Goal: Task Accomplishment & Management: Manage account settings

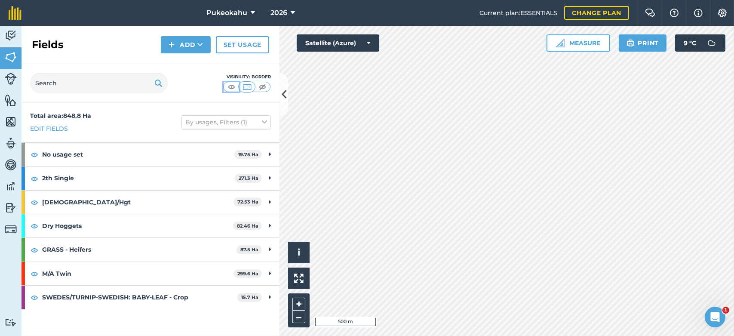
click at [229, 88] on img at bounding box center [231, 87] width 11 height 9
click at [283, 99] on icon at bounding box center [283, 94] width 5 height 15
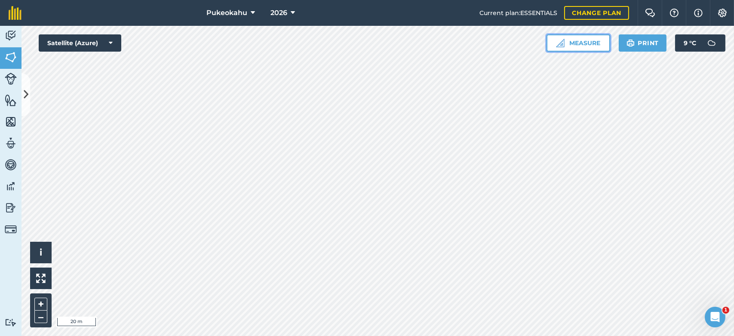
click at [572, 46] on button "Measure" at bounding box center [578, 42] width 64 height 17
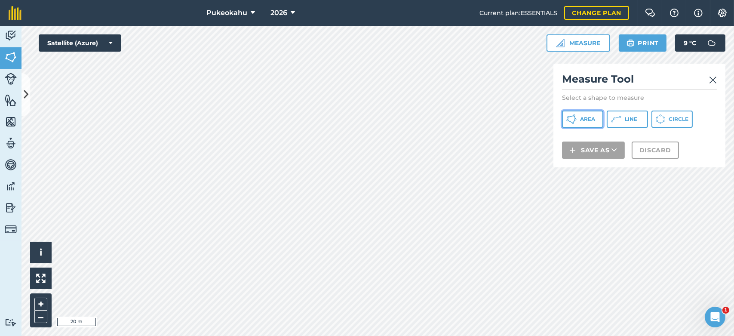
click at [585, 116] on span "Area" at bounding box center [587, 119] width 15 height 7
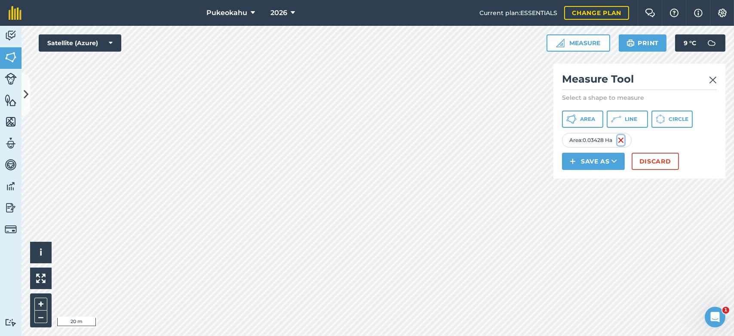
click at [621, 143] on img at bounding box center [620, 140] width 7 height 10
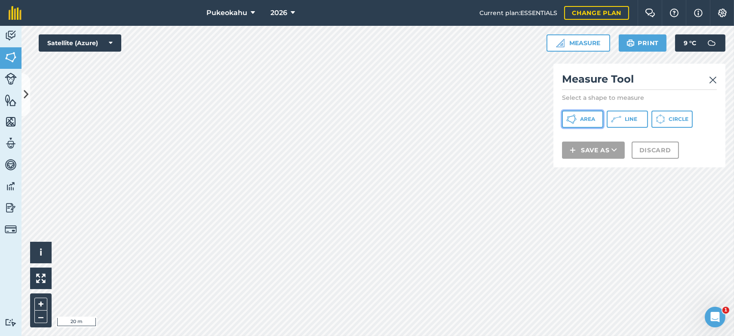
click at [592, 121] on span "Area" at bounding box center [587, 119] width 15 height 7
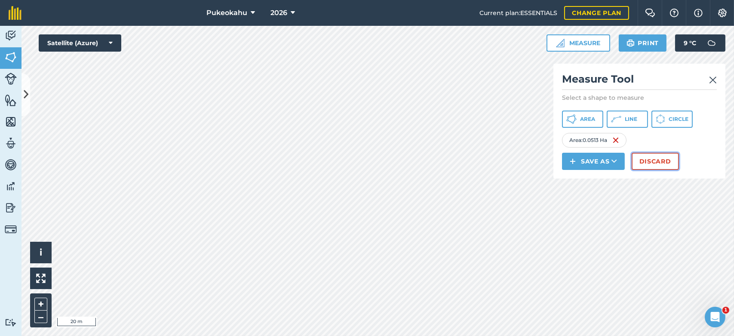
click at [657, 162] on button "Discard" at bounding box center [654, 161] width 47 height 17
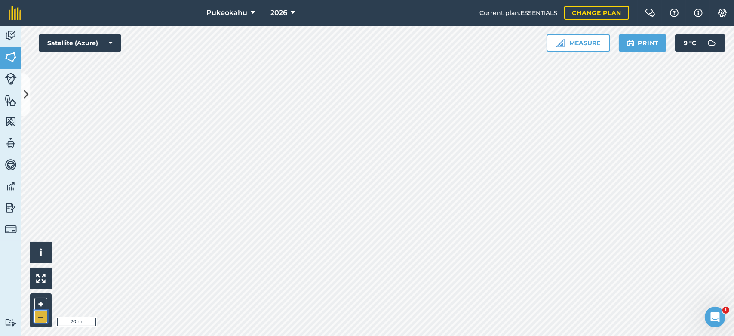
drag, startPoint x: 43, startPoint y: 315, endPoint x: 43, endPoint y: 322, distance: 7.4
click at [43, 322] on button "–" at bounding box center [40, 316] width 13 height 12
click at [40, 303] on button "+" at bounding box center [40, 303] width 13 height 13
click at [572, 43] on button "Measure" at bounding box center [578, 42] width 64 height 17
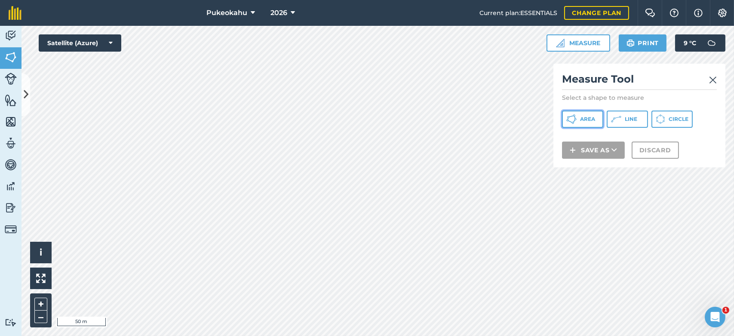
click at [588, 116] on span "Area" at bounding box center [587, 119] width 15 height 7
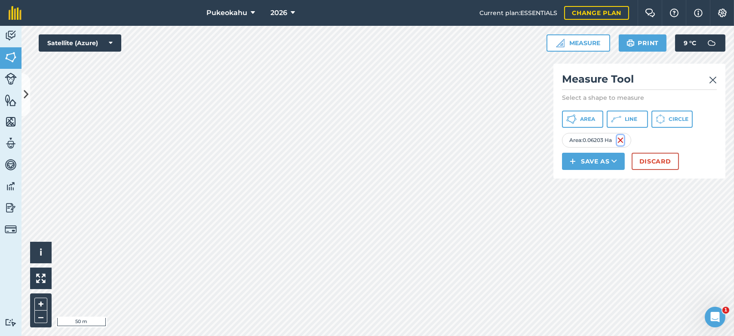
click at [623, 138] on img at bounding box center [620, 140] width 7 height 10
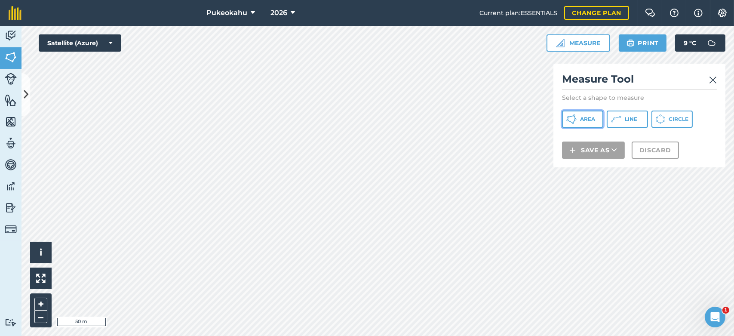
click at [590, 118] on span "Area" at bounding box center [587, 119] width 15 height 7
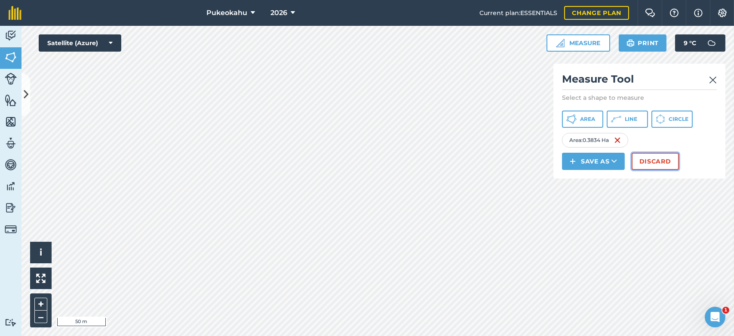
click at [659, 160] on button "Discard" at bounding box center [654, 161] width 47 height 17
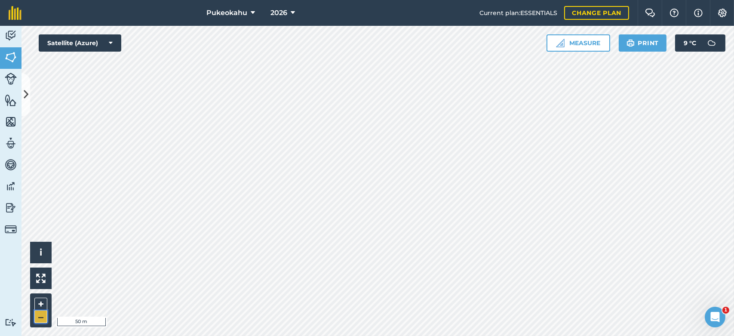
click at [37, 318] on button "–" at bounding box center [40, 316] width 13 height 12
click at [39, 319] on button "–" at bounding box center [40, 316] width 13 height 12
click at [569, 45] on button "Measure" at bounding box center [578, 42] width 64 height 17
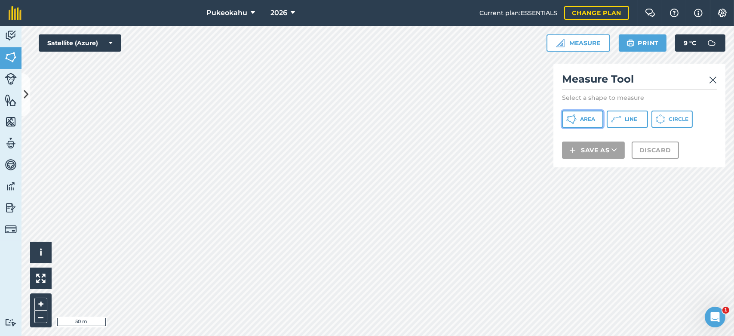
click at [574, 119] on icon at bounding box center [575, 119] width 2 height 2
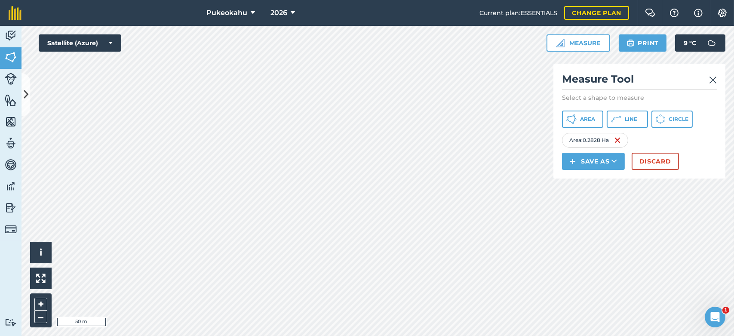
click at [708, 73] on h2 "Measure Tool" at bounding box center [639, 81] width 155 height 18
click at [654, 159] on button "Discard" at bounding box center [654, 161] width 47 height 17
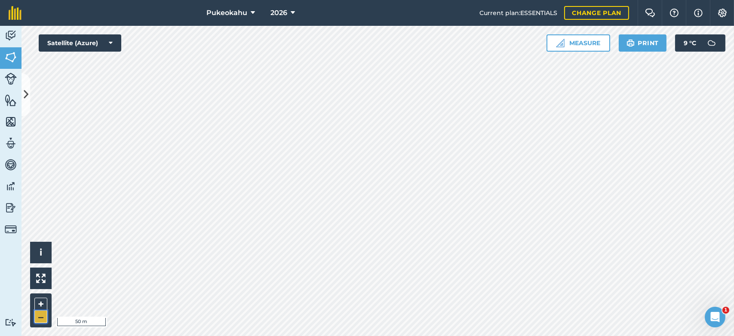
click at [38, 315] on button "–" at bounding box center [40, 316] width 13 height 12
click at [43, 315] on button "–" at bounding box center [40, 316] width 13 height 12
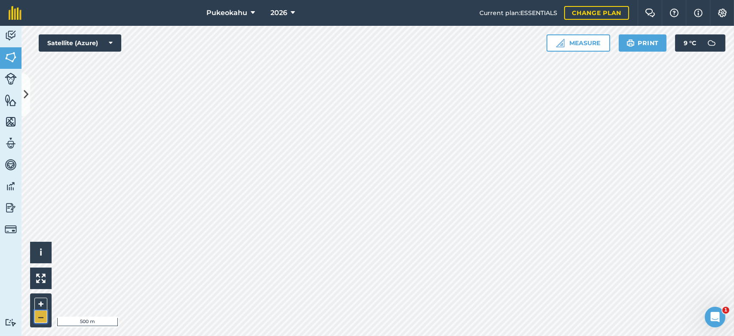
click at [43, 315] on button "–" at bounding box center [40, 316] width 13 height 12
click at [26, 89] on icon at bounding box center [26, 94] width 5 height 15
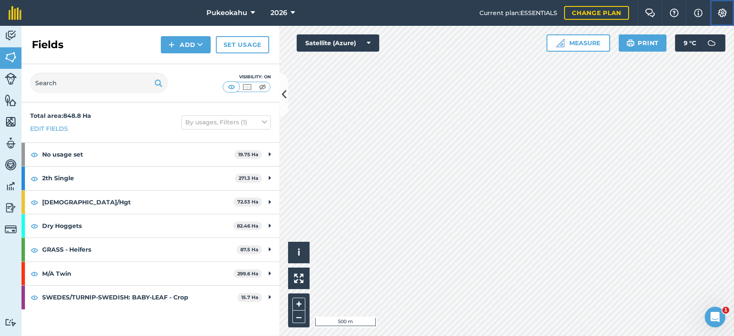
click at [723, 11] on img at bounding box center [722, 13] width 10 height 9
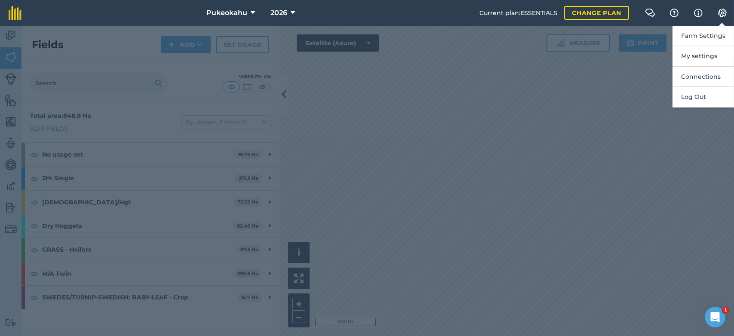
click at [652, 81] on div at bounding box center [367, 181] width 734 height 310
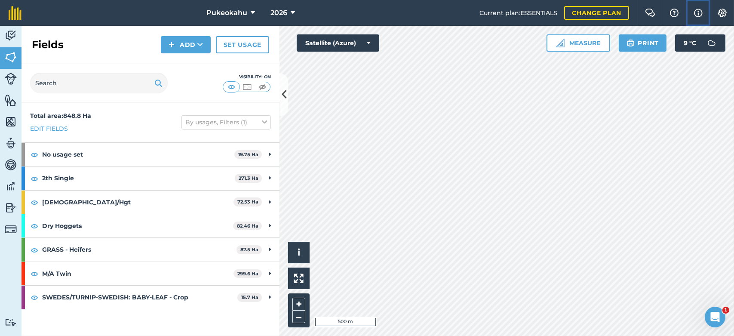
click at [698, 10] on img at bounding box center [698, 13] width 9 height 10
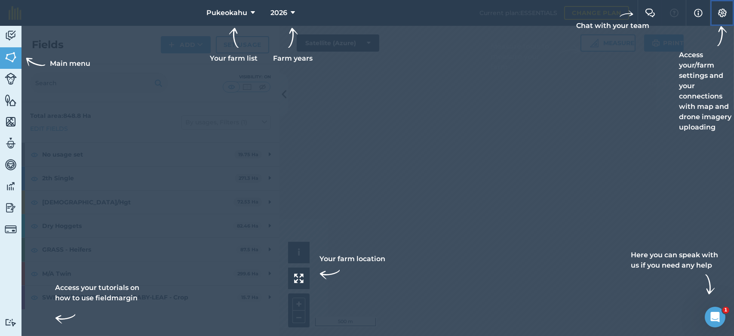
click at [720, 12] on img at bounding box center [722, 13] width 10 height 9
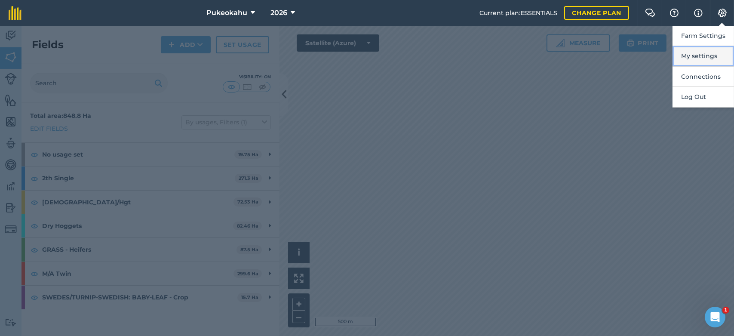
click at [700, 57] on button "My settings" at bounding box center [702, 56] width 61 height 20
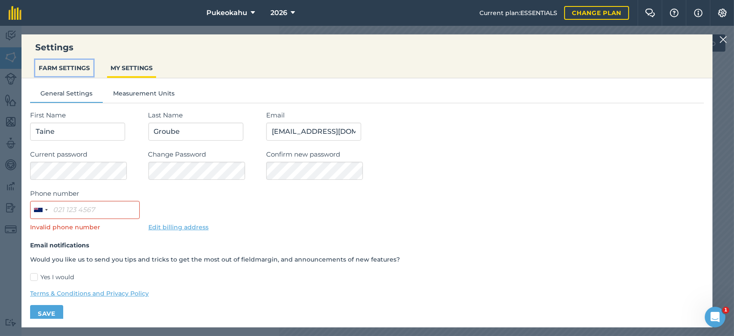
click at [55, 66] on button "FARM SETTINGS" at bounding box center [64, 68] width 58 height 16
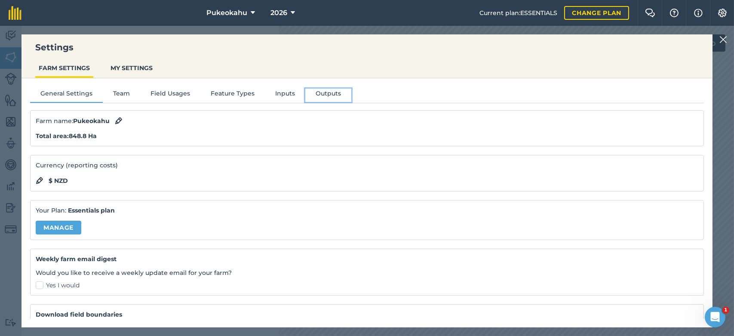
click at [324, 91] on button "Outputs" at bounding box center [328, 95] width 46 height 13
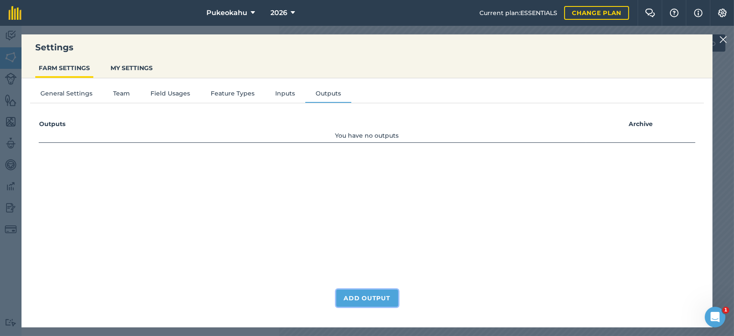
click at [363, 297] on button "Add Output" at bounding box center [367, 297] width 62 height 17
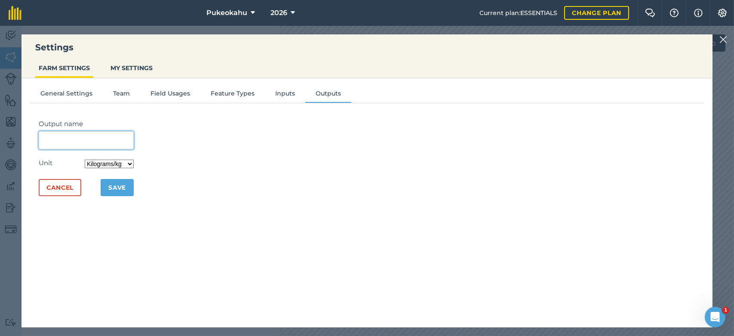
click at [131, 142] on input "Output name" at bounding box center [86, 140] width 95 height 18
click at [154, 170] on div "Output name Unit Kilograms/kg Metric tonnes/t Litres/L Pounds/lb Imperial tons/…" at bounding box center [366, 212] width 673 height 205
click at [171, 93] on button "Field Usages" at bounding box center [170, 95] width 60 height 13
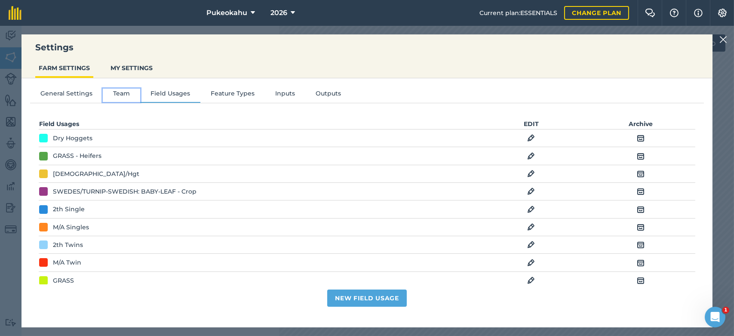
click at [124, 93] on button "Team" at bounding box center [121, 95] width 37 height 13
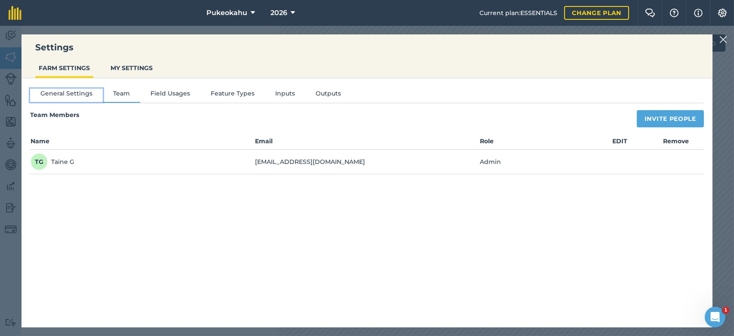
click at [73, 94] on button "General Settings" at bounding box center [66, 95] width 73 height 13
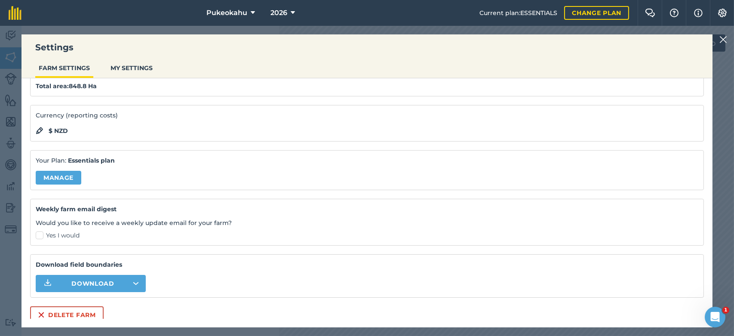
scroll to position [53, 0]
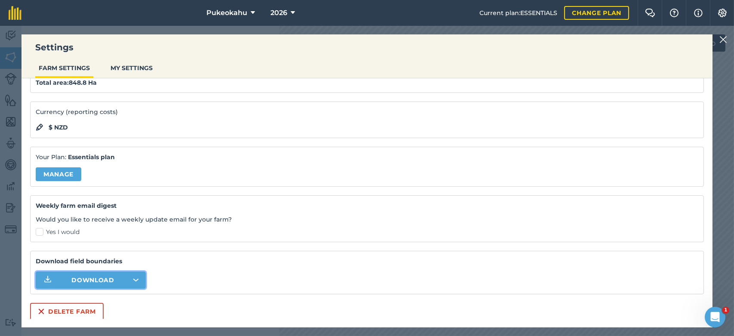
click at [118, 281] on button "Download" at bounding box center [91, 279] width 110 height 17
click at [135, 273] on button "Download" at bounding box center [91, 279] width 110 height 17
click at [333, 12] on nav "Pukeokahu 2026" at bounding box center [254, 13] width 449 height 26
click at [722, 41] on img at bounding box center [723, 39] width 8 height 10
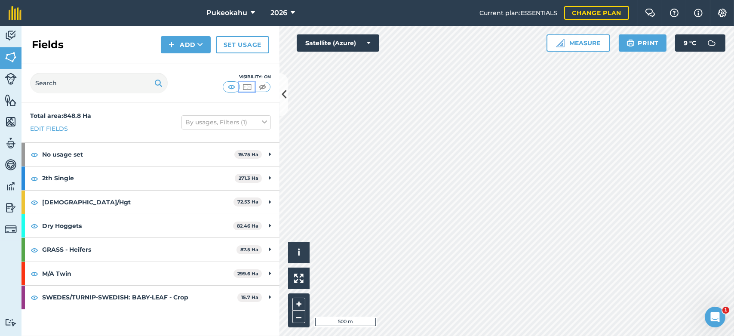
click at [245, 86] on img at bounding box center [247, 87] width 11 height 9
click at [724, 12] on img at bounding box center [722, 13] width 10 height 9
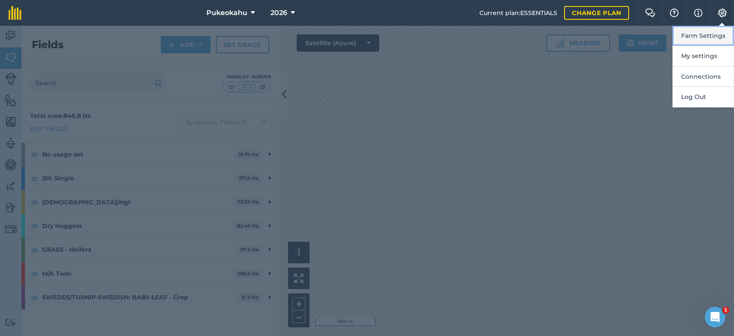
click at [682, 36] on button "Farm Settings" at bounding box center [702, 36] width 61 height 20
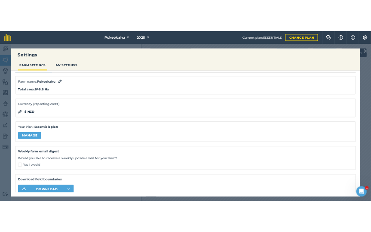
scroll to position [50, 0]
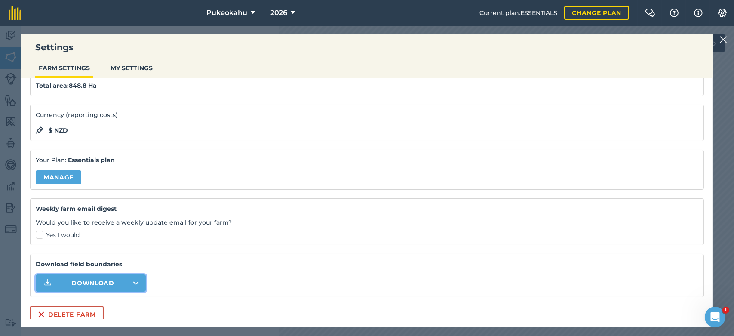
click at [133, 278] on button "Download" at bounding box center [91, 282] width 110 height 17
click at [134, 281] on icon "button" at bounding box center [135, 282] width 5 height 2
click at [721, 44] on img at bounding box center [723, 39] width 8 height 10
